Goal: Transaction & Acquisition: Purchase product/service

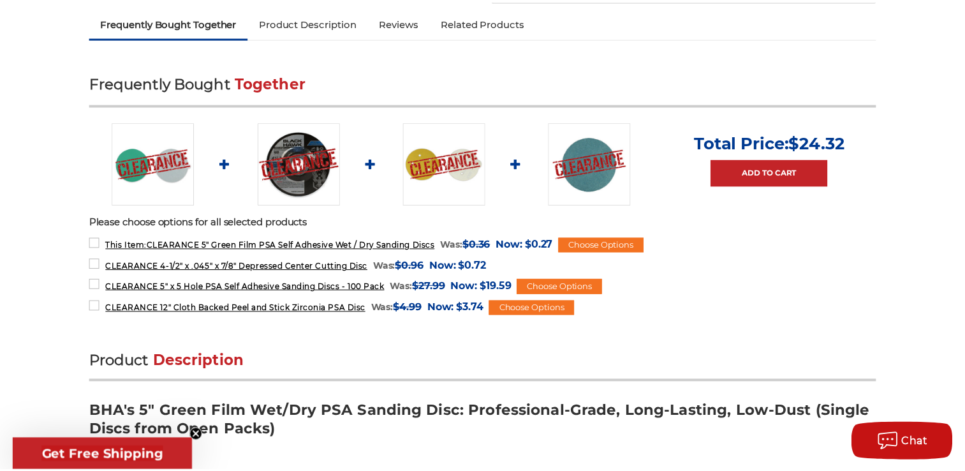
scroll to position [510, 0]
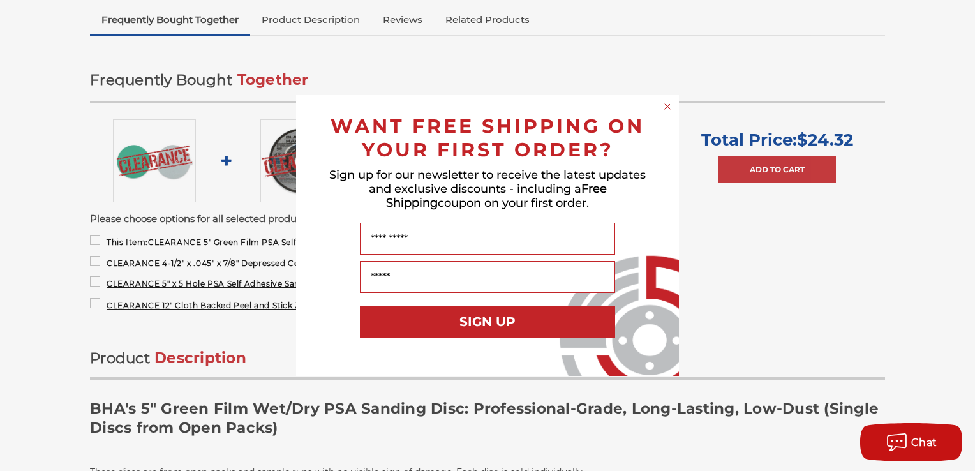
click at [38, 382] on div "Close dialog WANT FREE SHIPPING ON YOUR FIRST ORDER? Sign up for our newsletter…" at bounding box center [487, 235] width 975 height 471
click at [666, 108] on circle "Close dialog" at bounding box center [668, 107] width 12 height 12
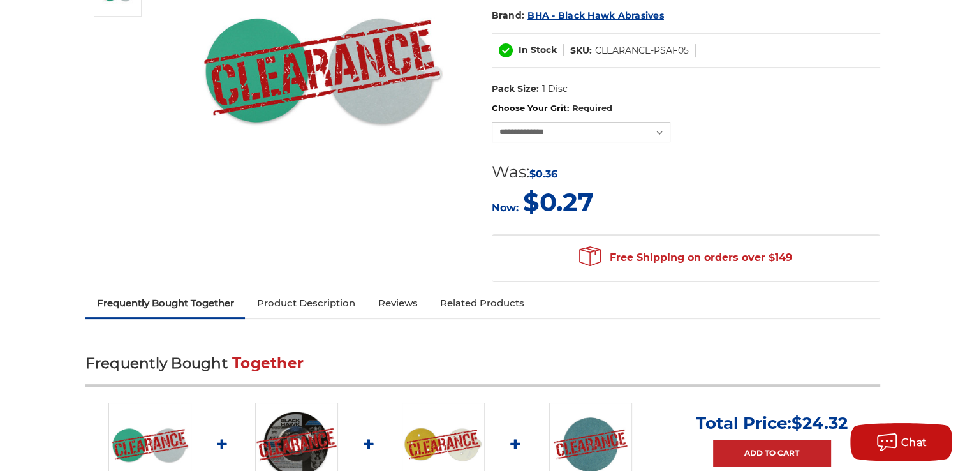
scroll to position [191, 0]
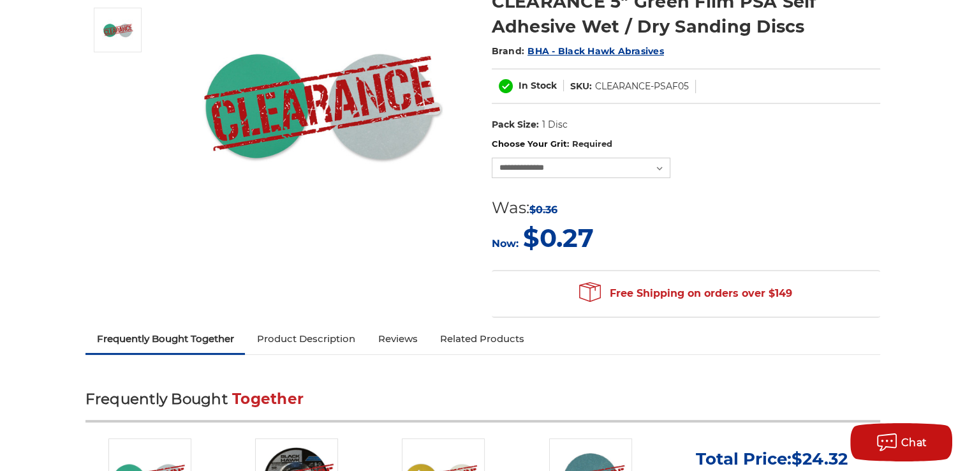
click at [349, 343] on link "Product Description" at bounding box center [305, 339] width 121 height 28
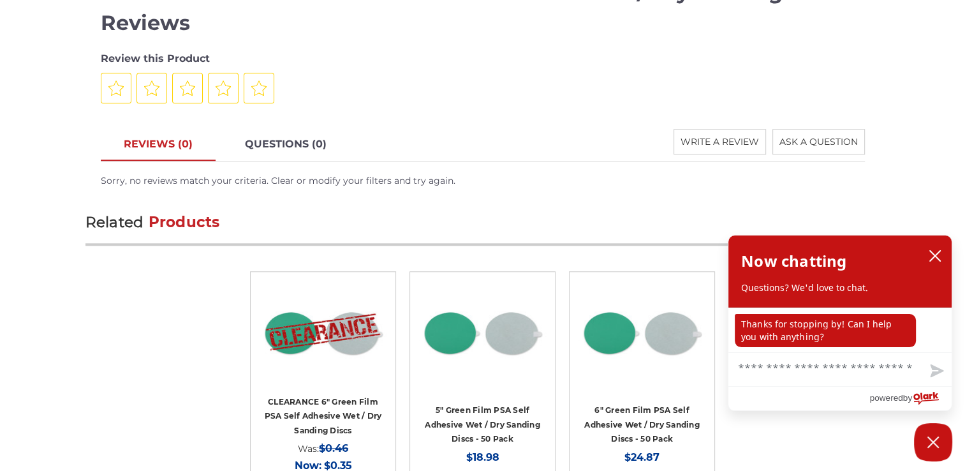
scroll to position [1223, 0]
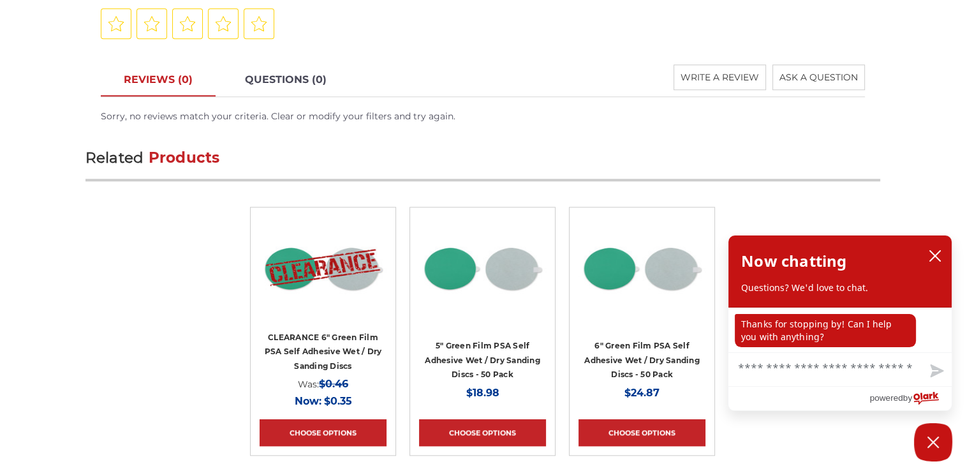
click at [485, 328] on div at bounding box center [479, 296] width 121 height 160
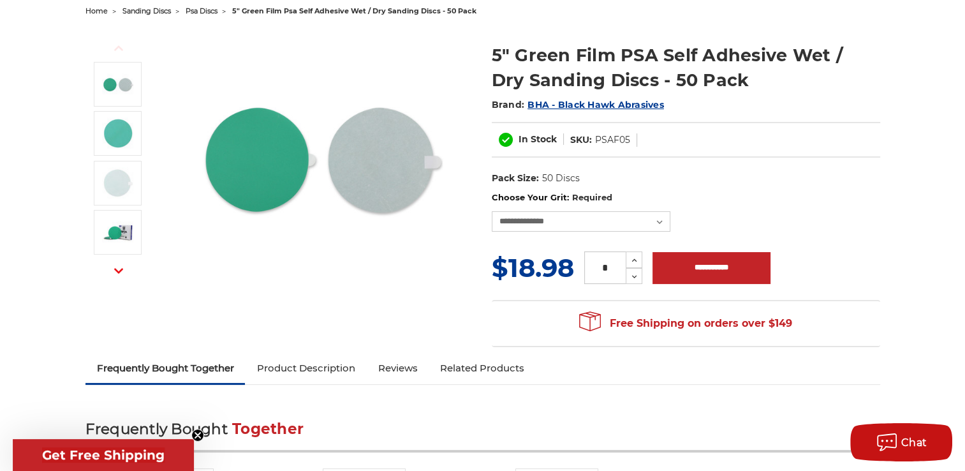
scroll to position [191, 0]
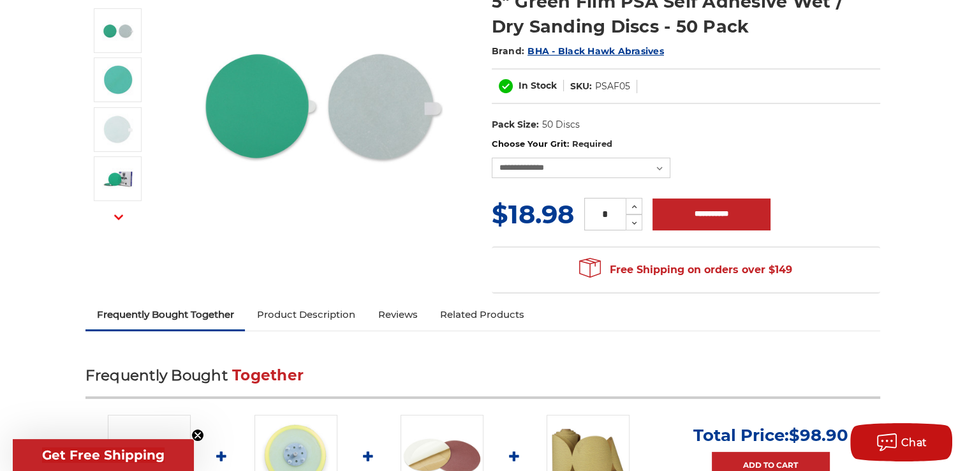
click at [408, 318] on link "Reviews" at bounding box center [397, 314] width 63 height 28
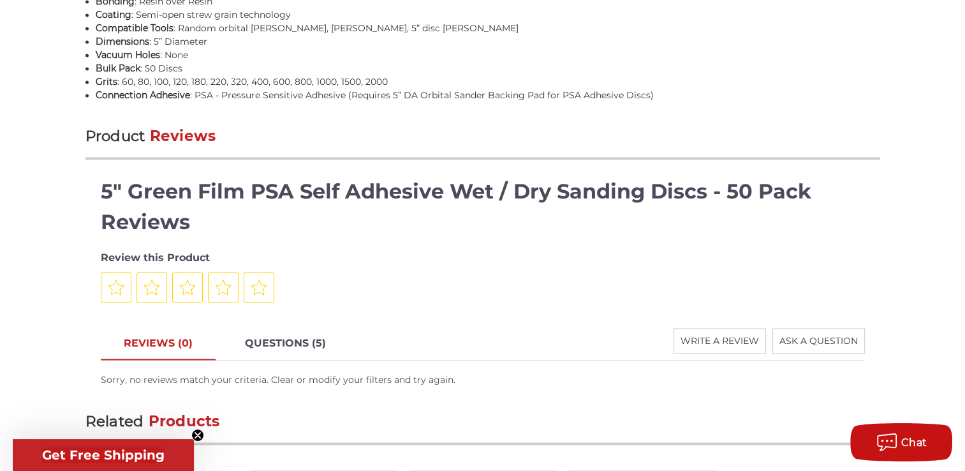
scroll to position [1940, 0]
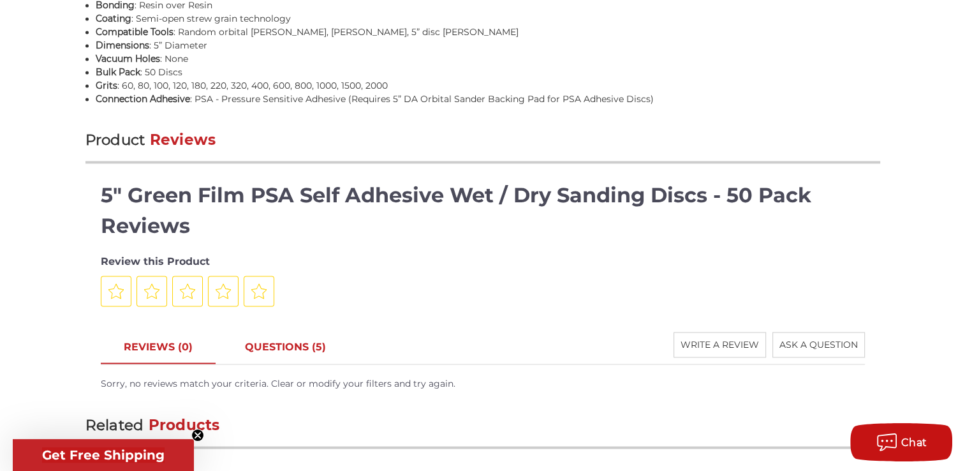
click at [297, 341] on link "QUESTIONS (5)" at bounding box center [285, 348] width 127 height 32
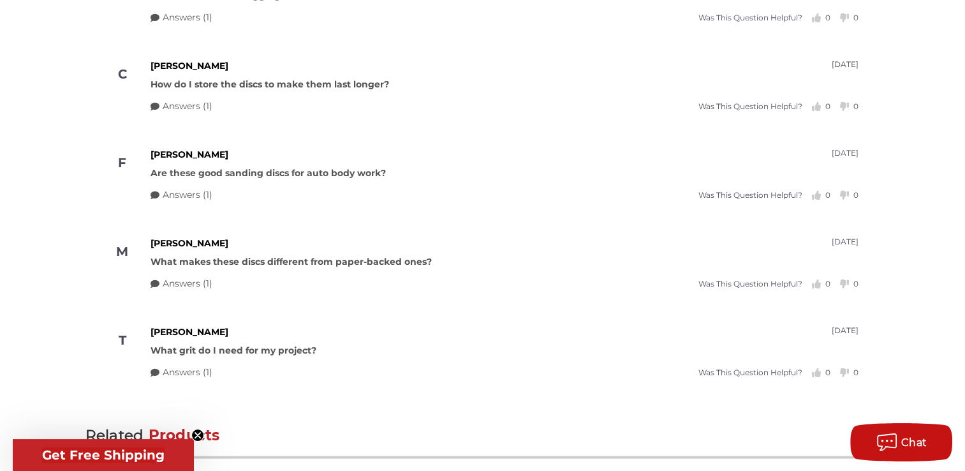
scroll to position [2451, 0]
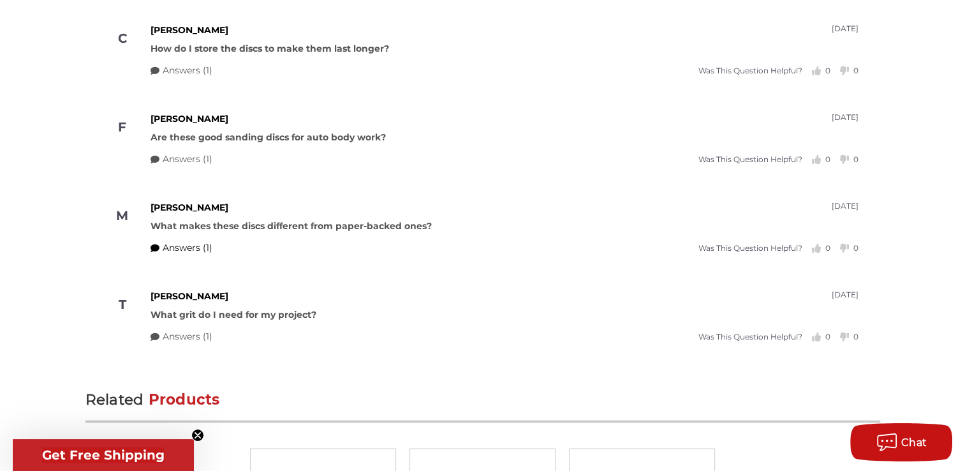
click at [198, 244] on span "Answers (1)" at bounding box center [188, 247] width 50 height 13
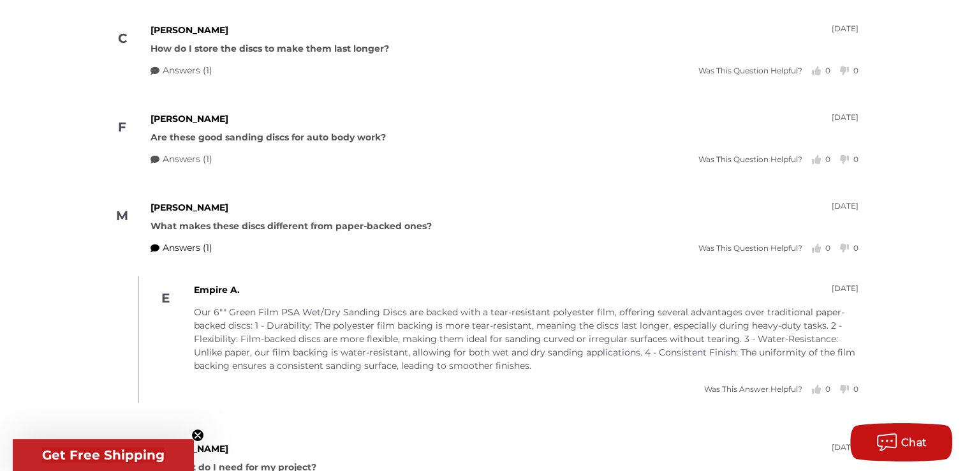
click at [198, 244] on span "Answers (1)" at bounding box center [188, 247] width 50 height 13
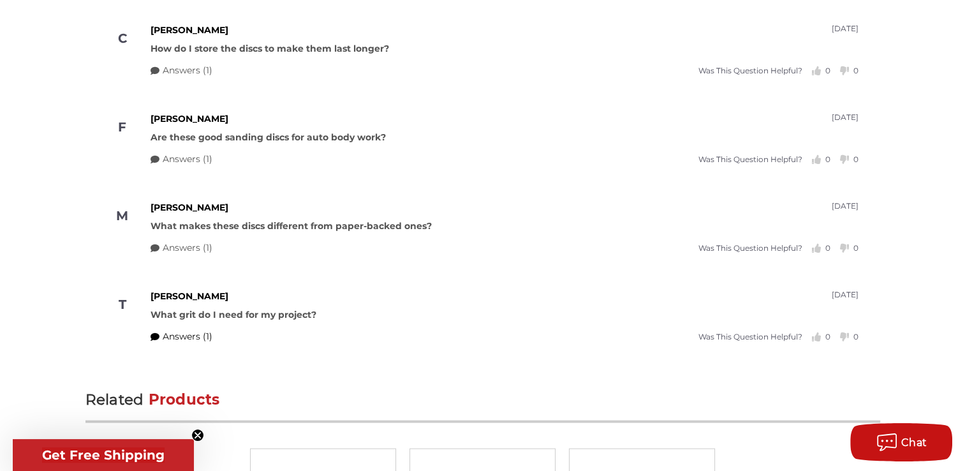
click at [199, 335] on span "Answers (1)" at bounding box center [188, 336] width 50 height 13
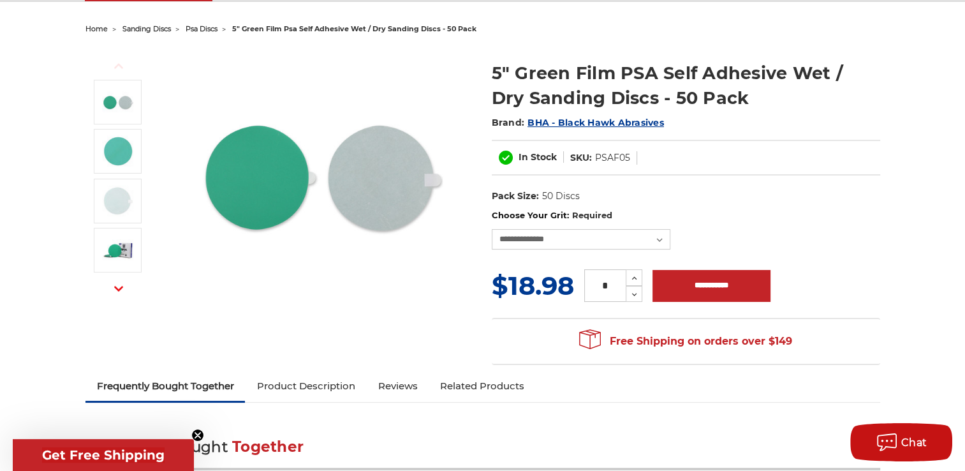
scroll to position [90, 0]
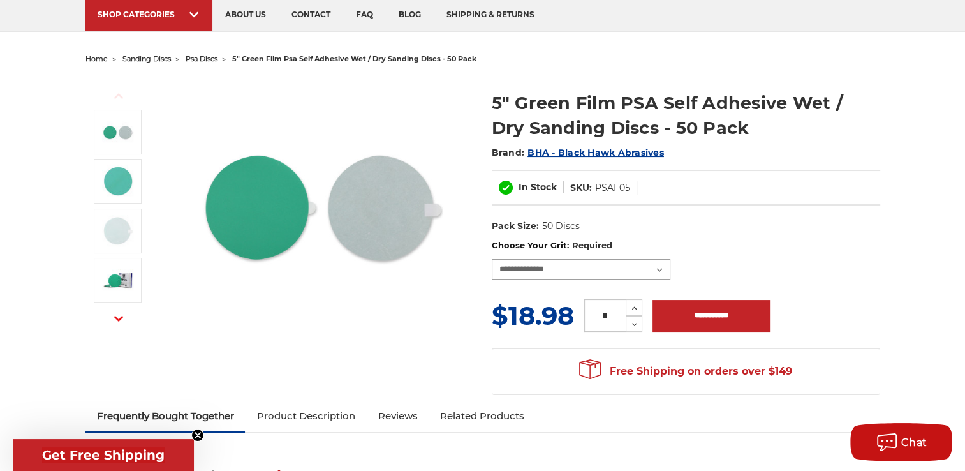
click at [516, 263] on select "**********" at bounding box center [581, 269] width 179 height 20
select select "****"
click at [492, 259] on select "**********" at bounding box center [581, 269] width 179 height 20
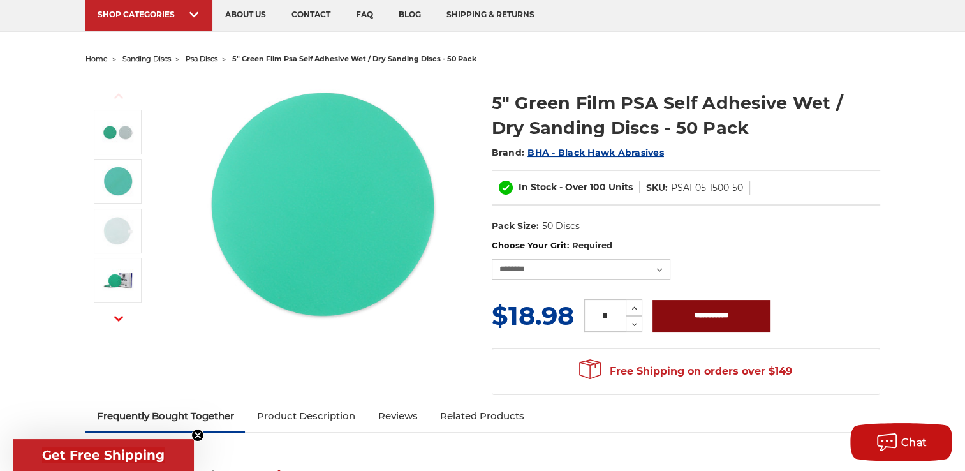
click at [690, 314] on input "**********" at bounding box center [712, 316] width 118 height 32
type input "**********"
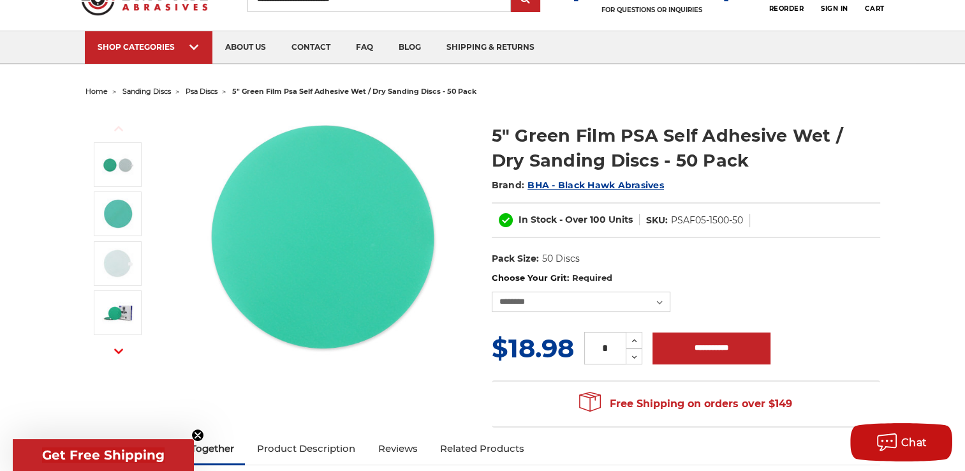
scroll to position [0, 0]
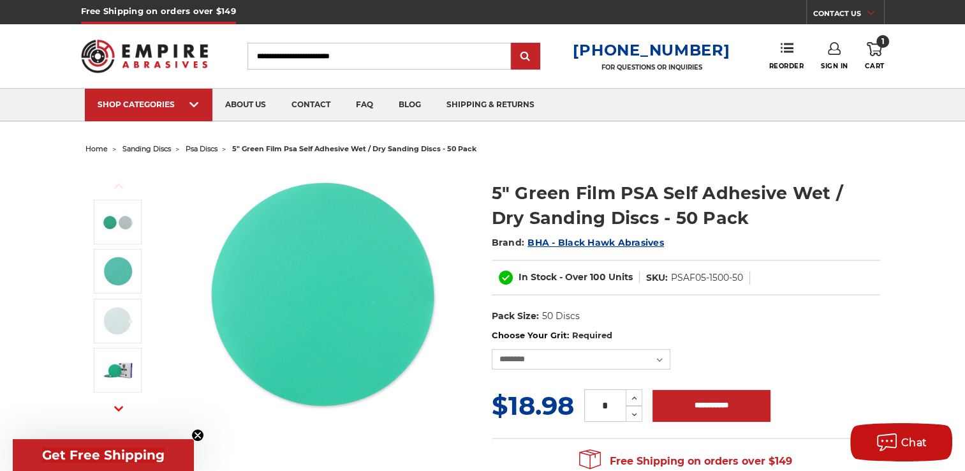
click at [878, 55] on use at bounding box center [874, 49] width 15 height 14
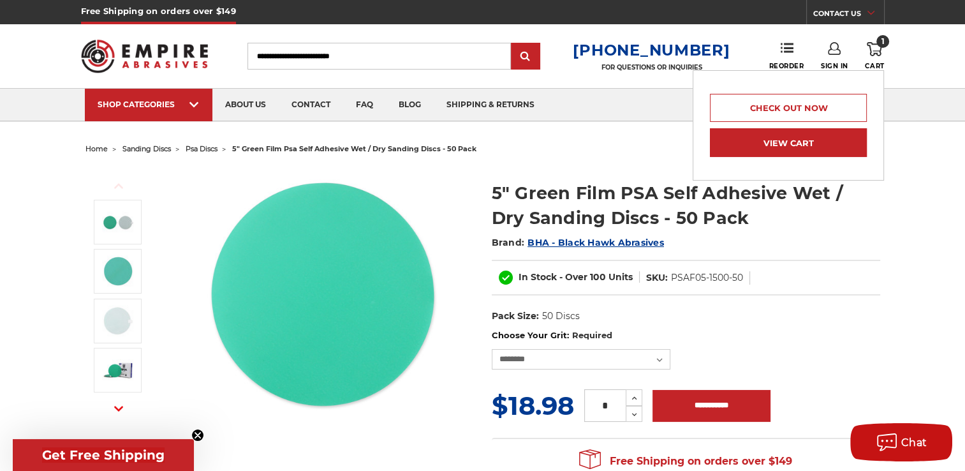
click at [785, 154] on link "View Cart" at bounding box center [788, 142] width 157 height 29
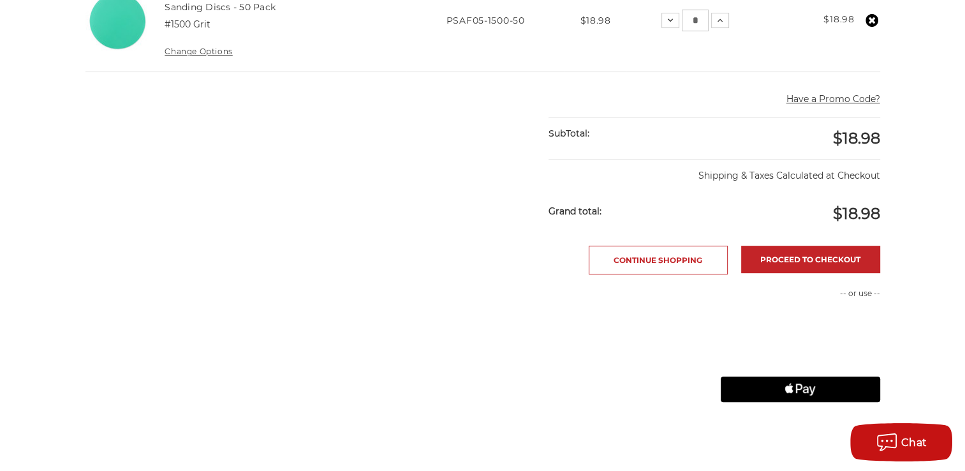
scroll to position [383, 0]
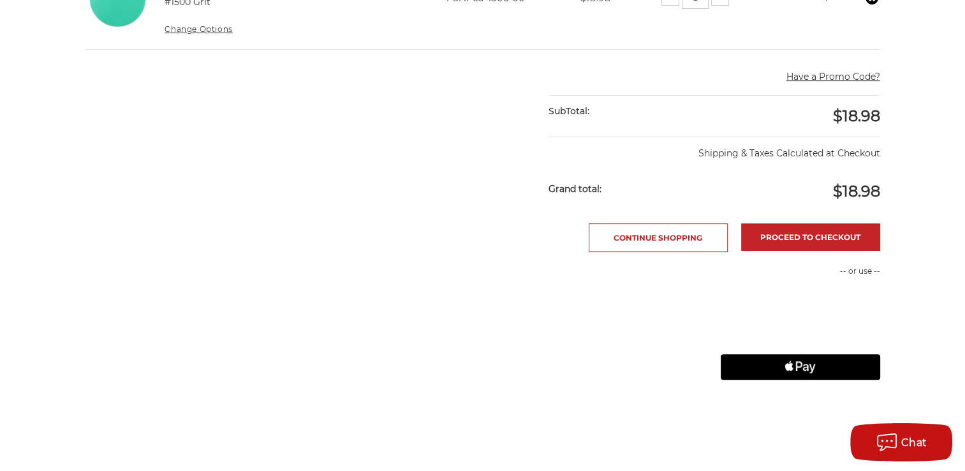
click at [776, 364] on icon "Apple Logo" at bounding box center [800, 367] width 80 height 26
